Goal: Find specific page/section: Find specific page/section

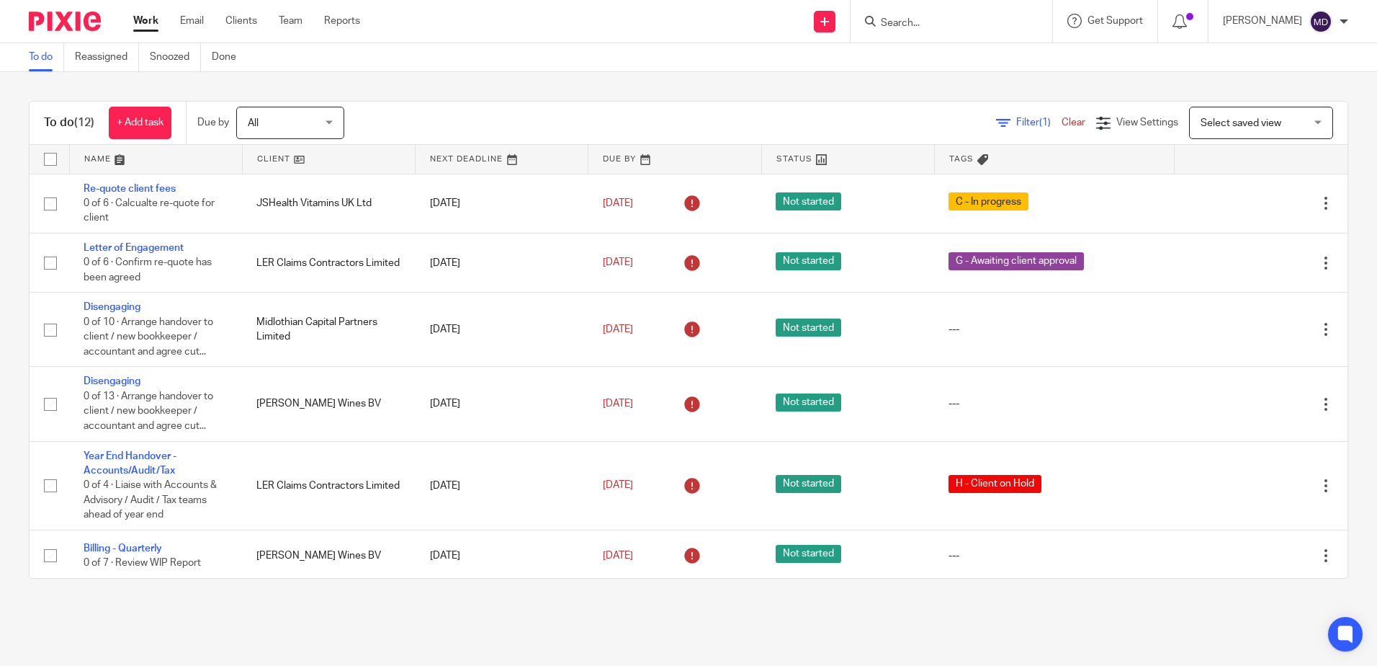
drag, startPoint x: 268, startPoint y: 151, endPoint x: 299, endPoint y: 172, distance: 37.4
click at [269, 151] on link at bounding box center [329, 159] width 172 height 29
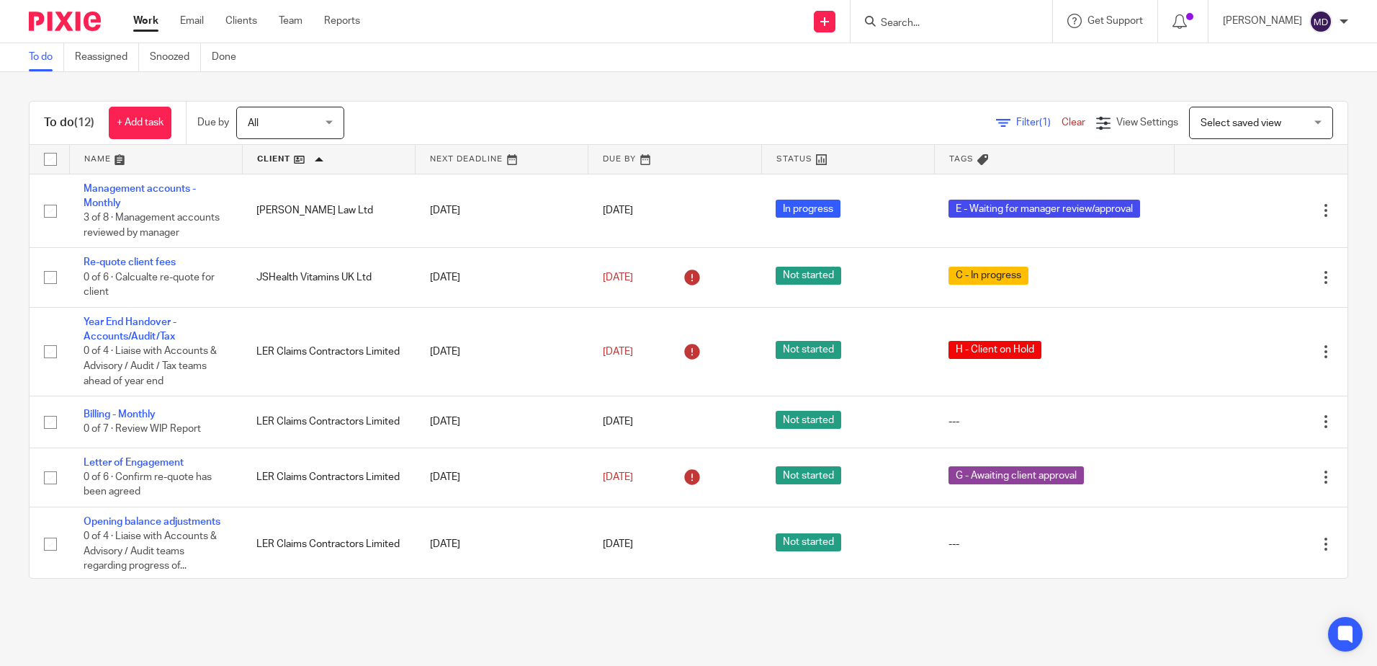
click at [951, 15] on form at bounding box center [955, 21] width 153 height 18
click at [941, 30] on input "Search" at bounding box center [944, 23] width 130 height 13
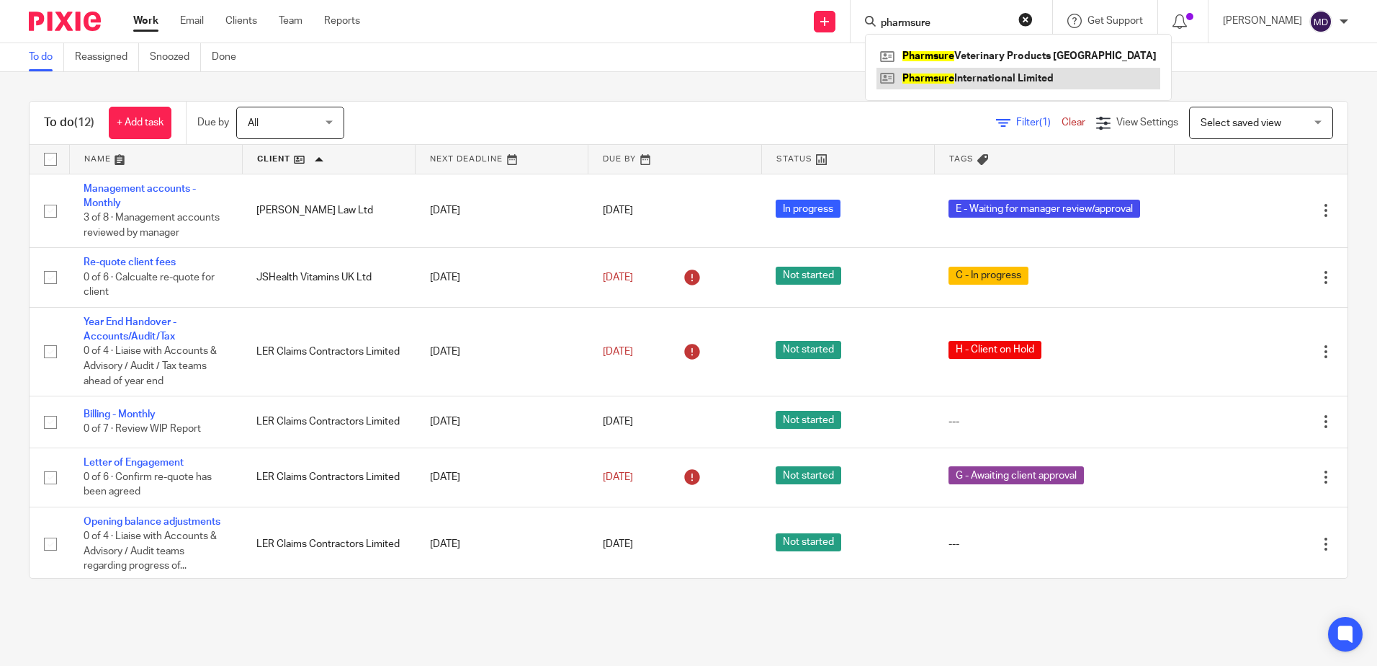
type input "pharmsure"
click at [1068, 79] on link at bounding box center [1019, 79] width 284 height 22
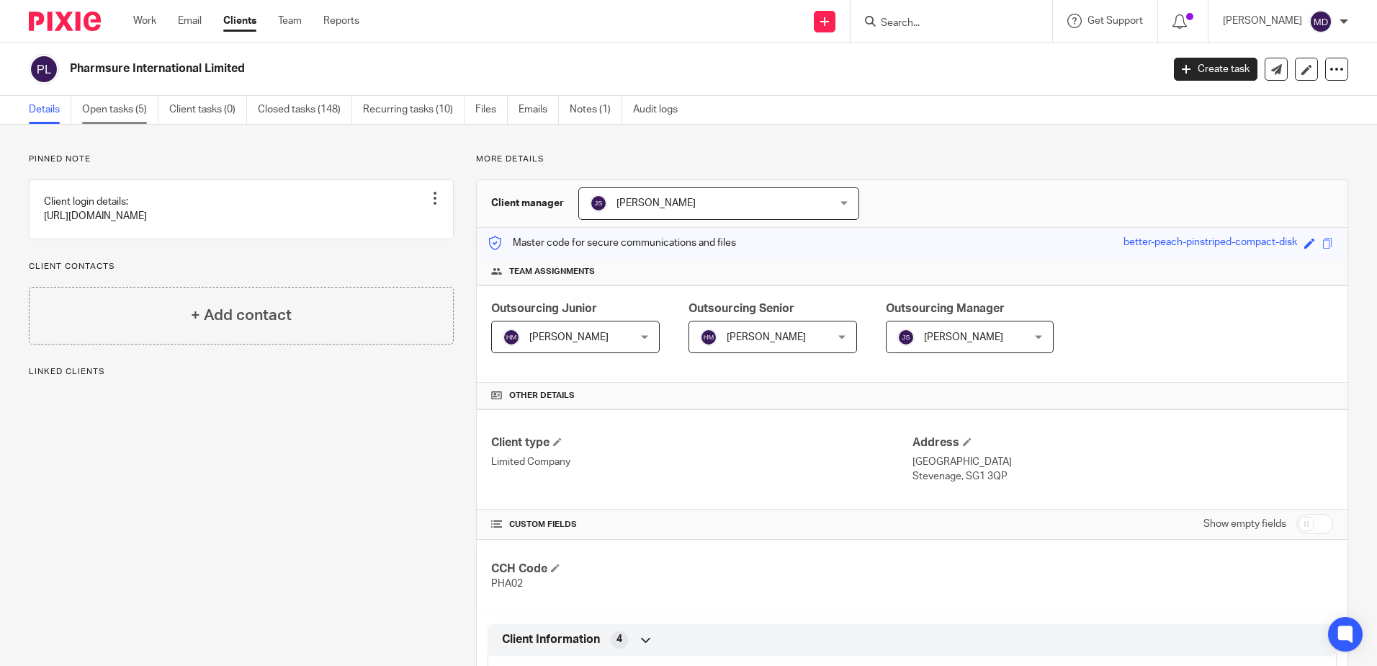
click at [122, 108] on link "Open tasks (5)" at bounding box center [120, 110] width 76 height 28
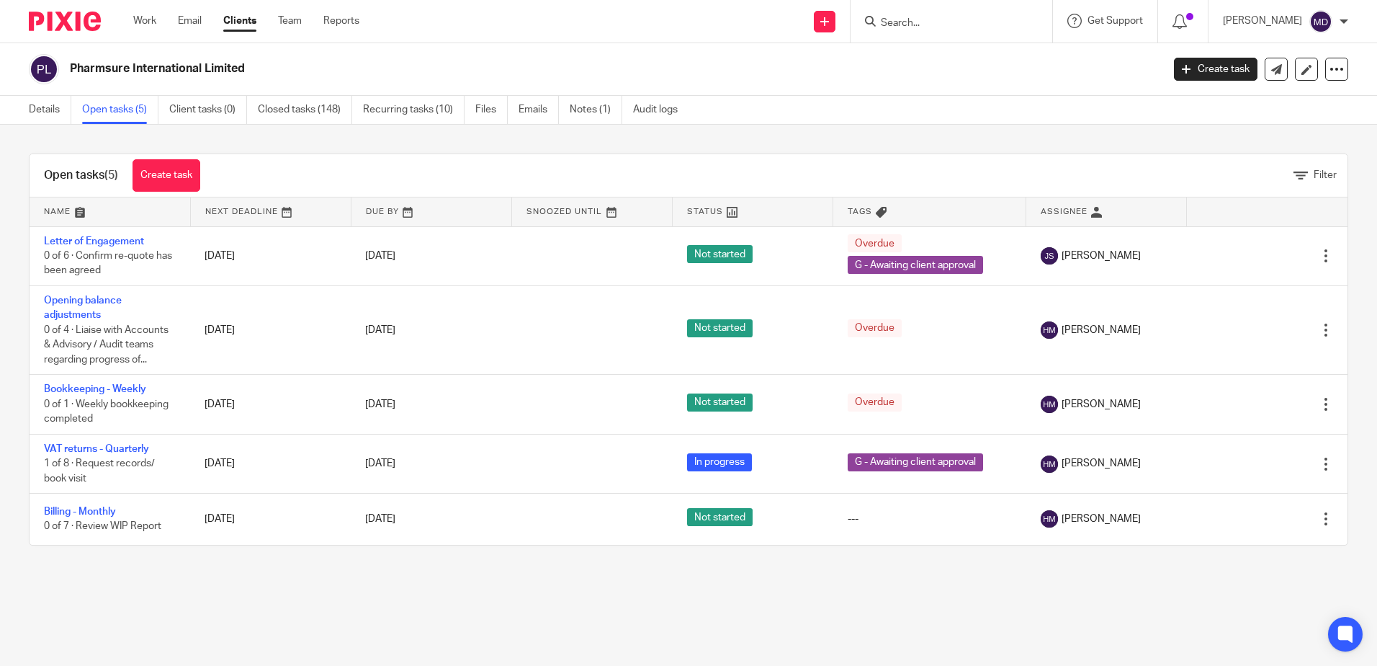
click at [948, 27] on input "Search" at bounding box center [944, 23] width 130 height 13
type input "pharmsure"
click at [972, 45] on div "Pharmsure Veterinary Products Europe Pharmsure International Limited" at bounding box center [1018, 67] width 307 height 67
click at [972, 47] on link at bounding box center [1019, 56] width 284 height 22
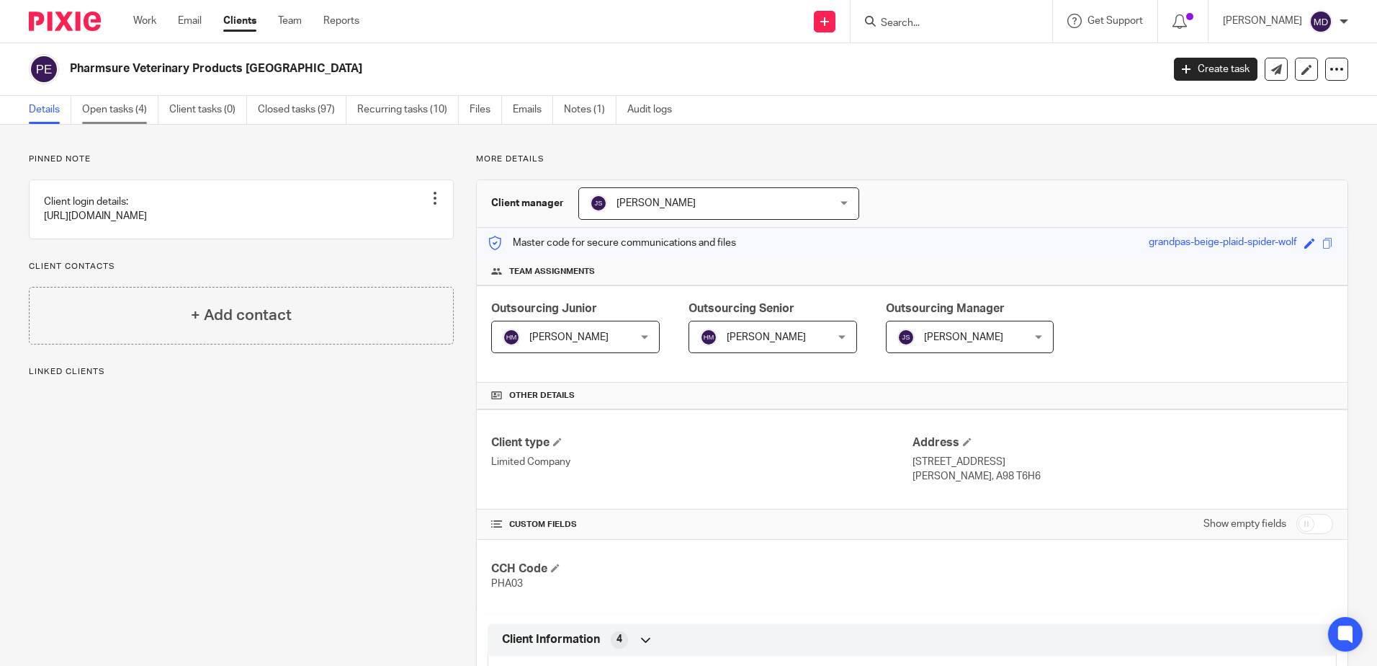
click at [109, 104] on link "Open tasks (4)" at bounding box center [120, 110] width 76 height 28
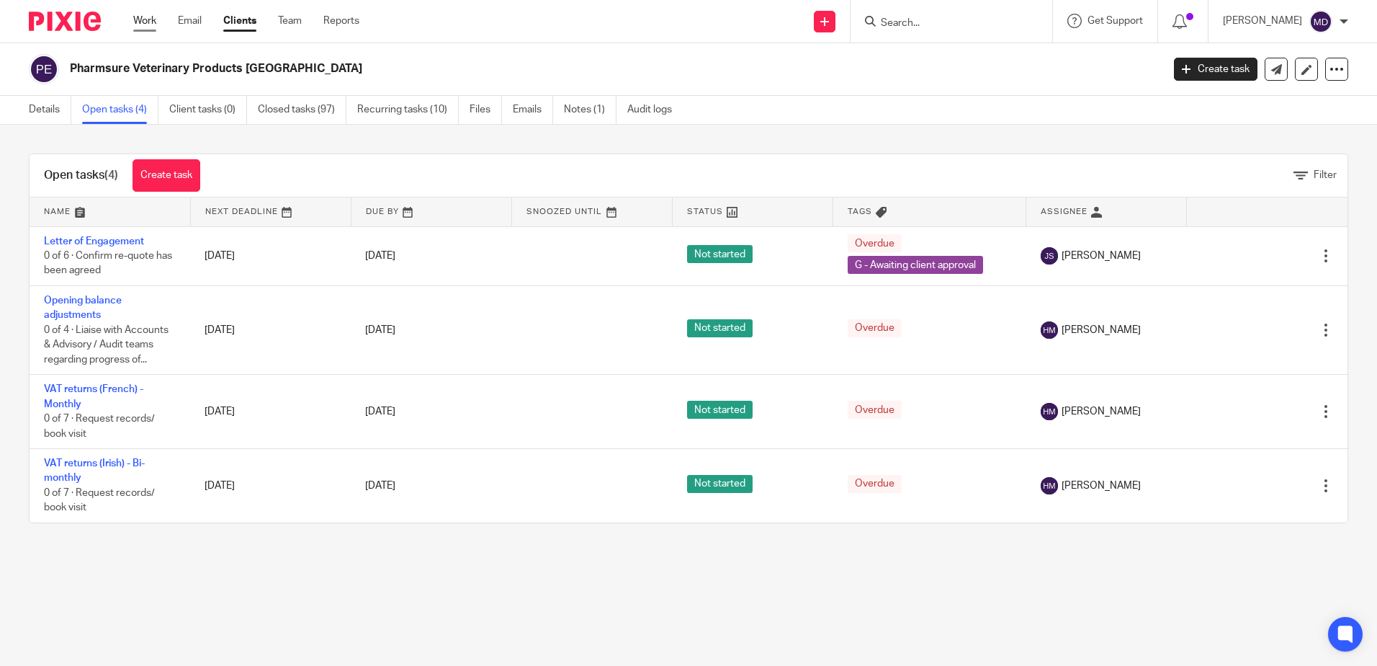
click at [138, 17] on link "Work" at bounding box center [144, 21] width 23 height 14
